Goal: Check status: Check status

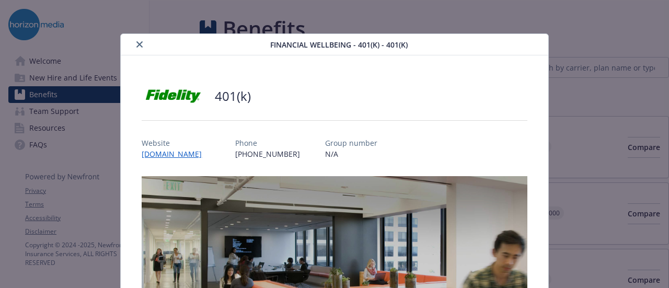
scroll to position [456, 0]
